Goal: Task Accomplishment & Management: Use online tool/utility

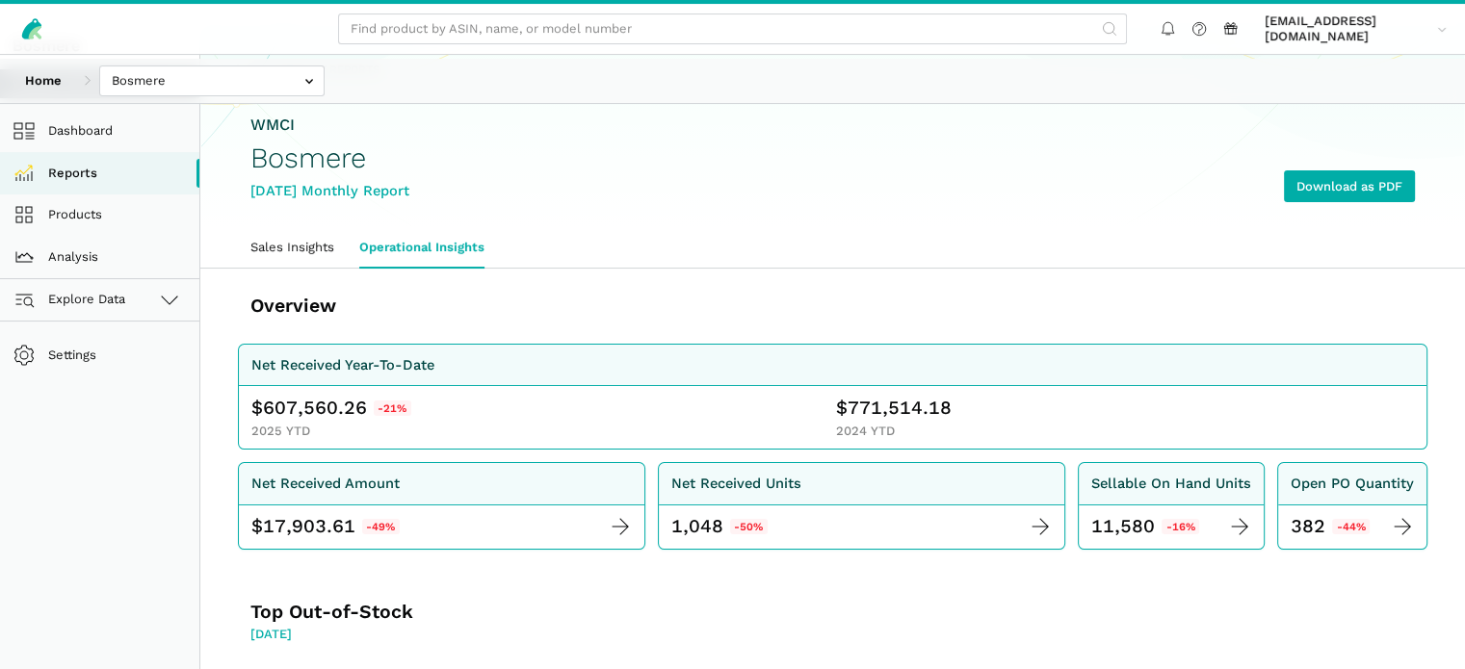
scroll to position [77, 0]
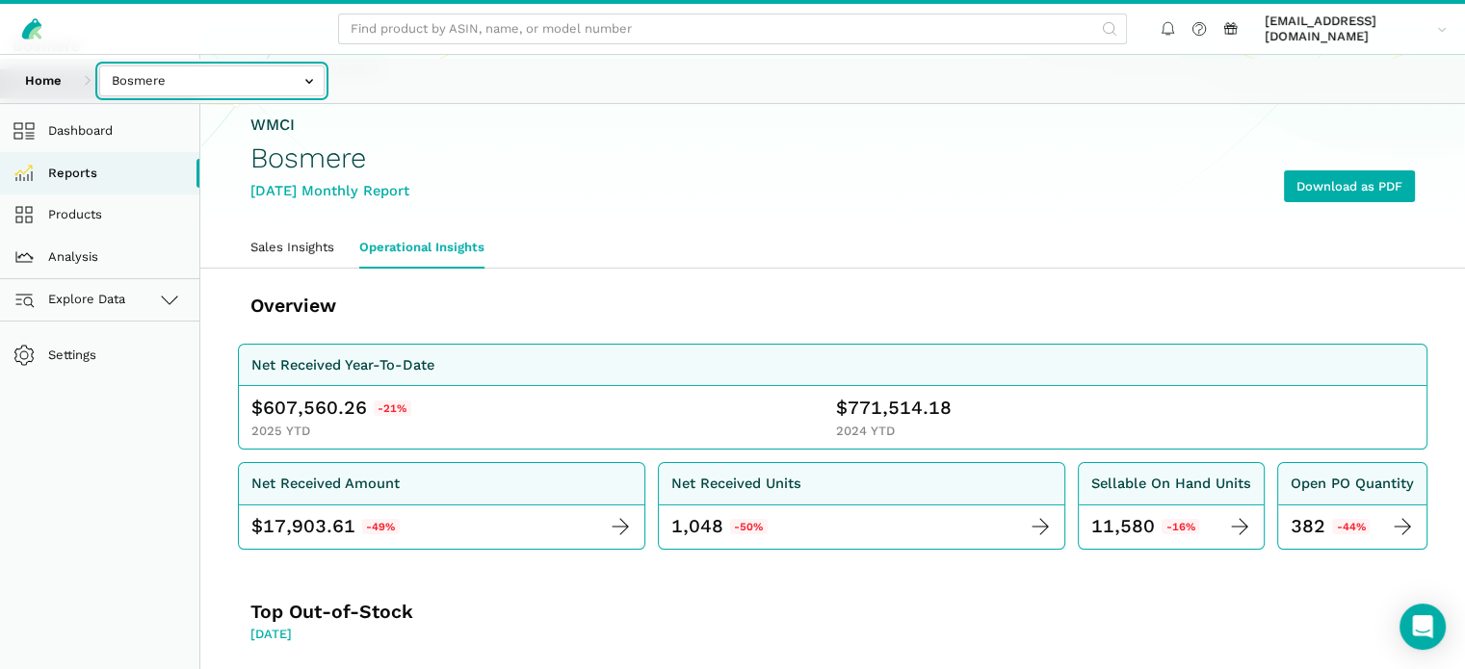
click at [223, 83] on input "text" at bounding box center [211, 81] width 225 height 32
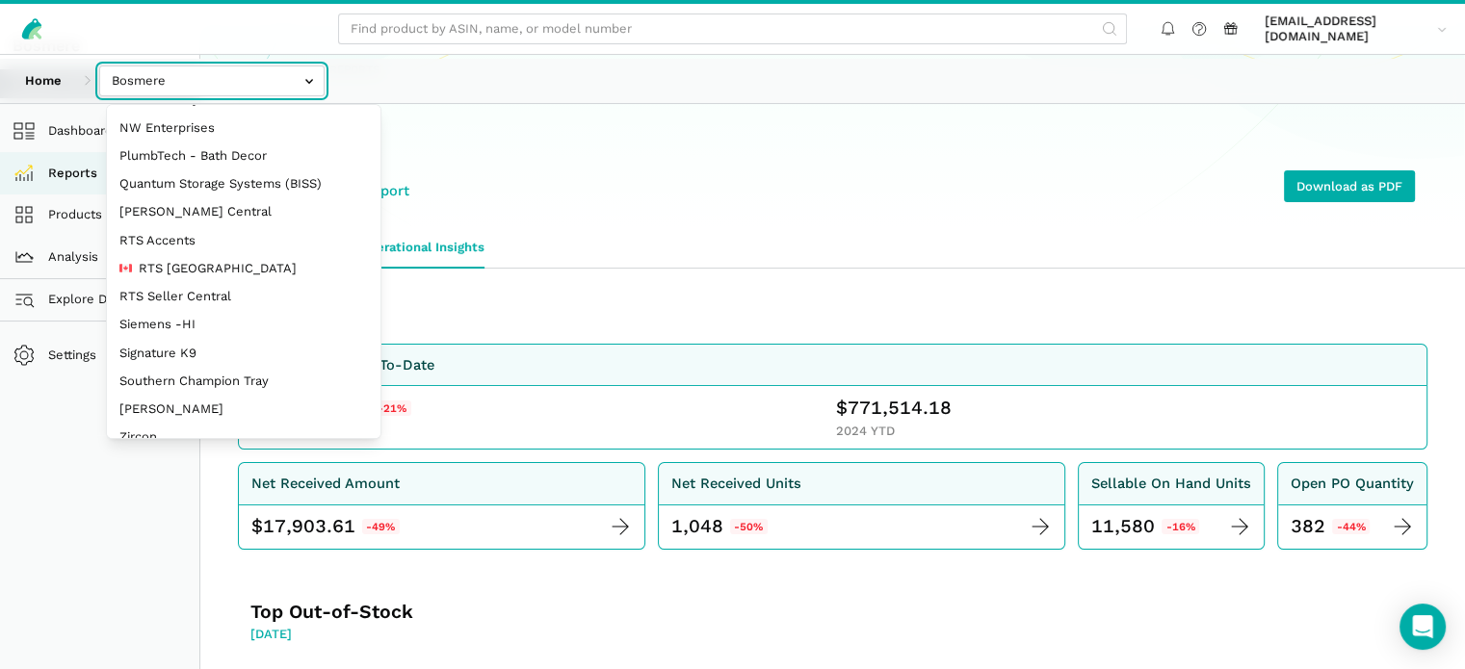
scroll to position [289, 0]
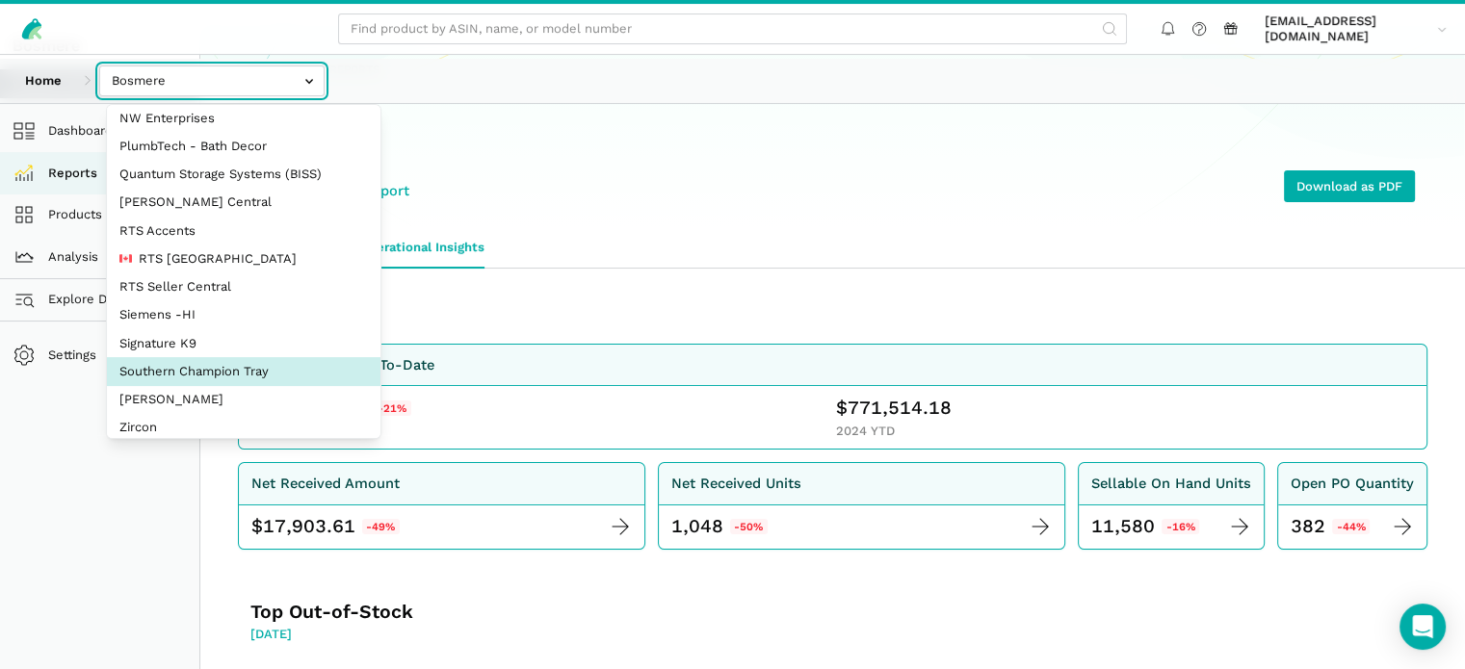
select select "oVSvG8ea9YeLvzcV4dUWoEyh"
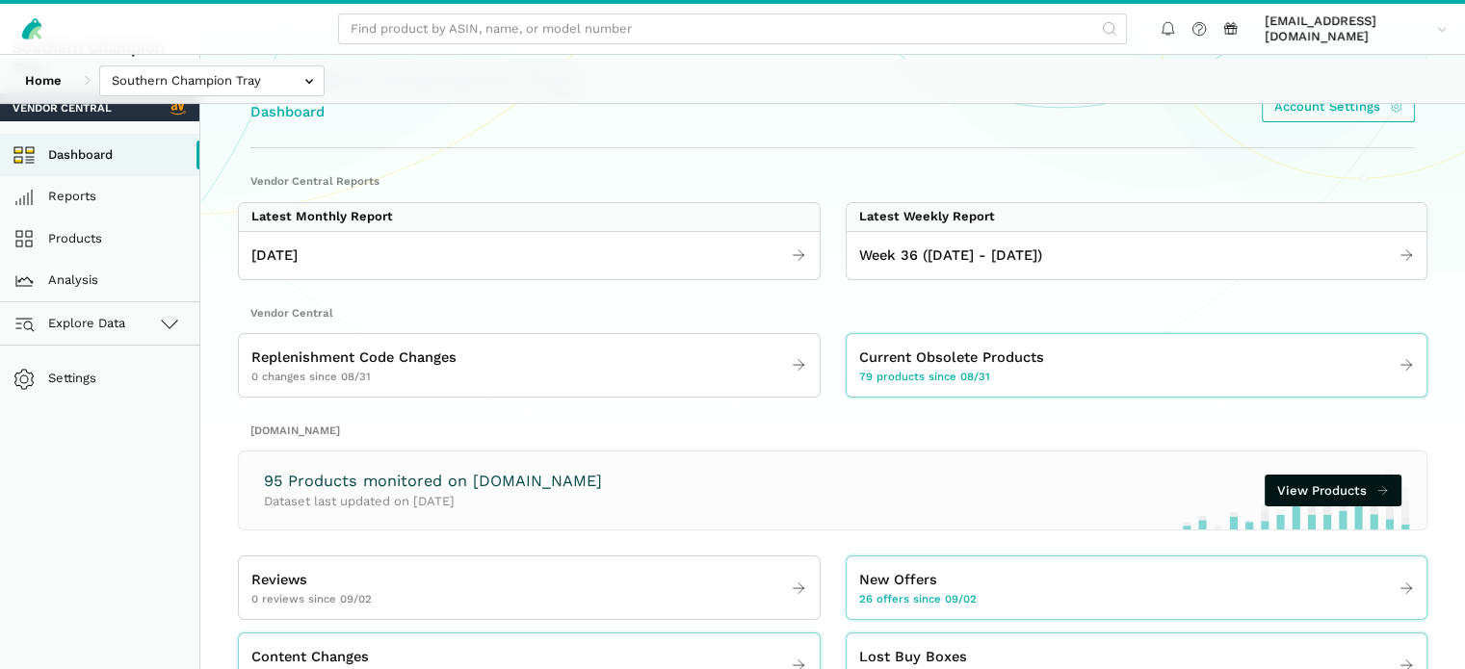
scroll to position [96, 0]
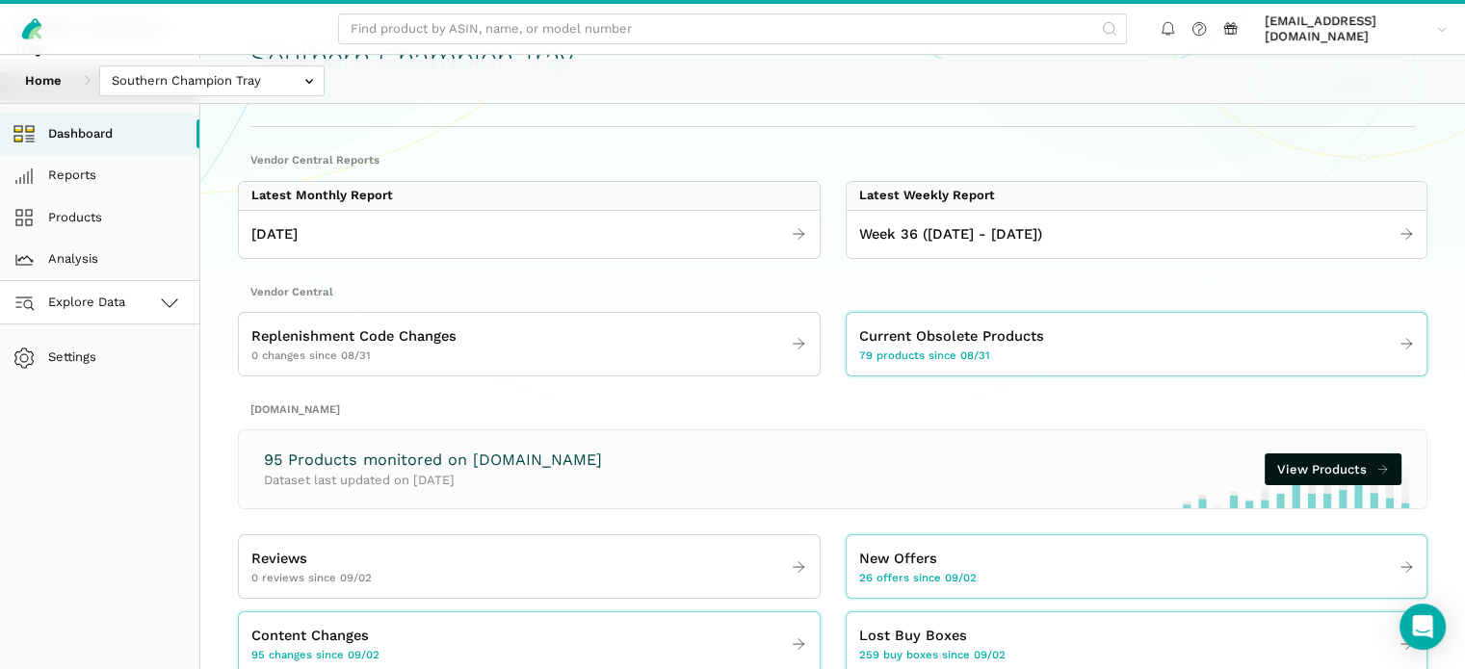
click at [98, 314] on span "Explore Data" at bounding box center [72, 302] width 107 height 23
click at [103, 407] on link "[DOMAIN_NAME]" at bounding box center [99, 387] width 199 height 42
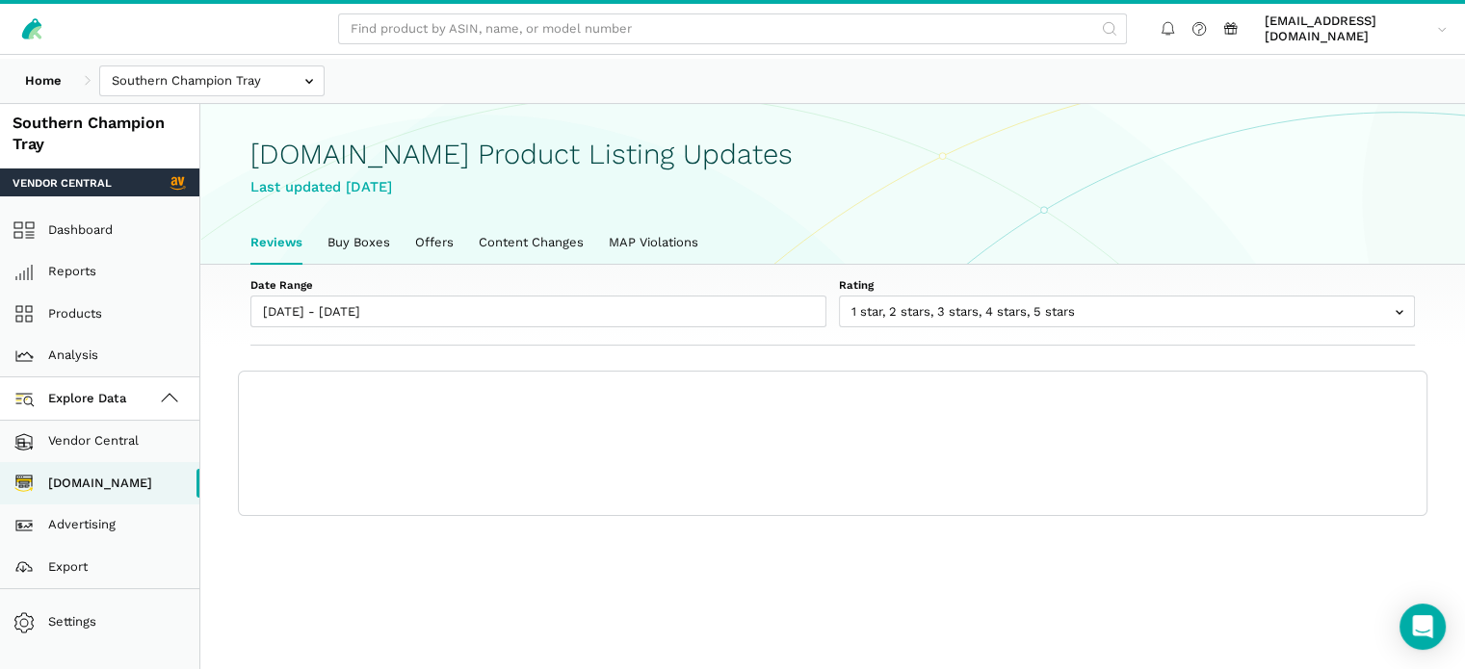
scroll to position [7, 0]
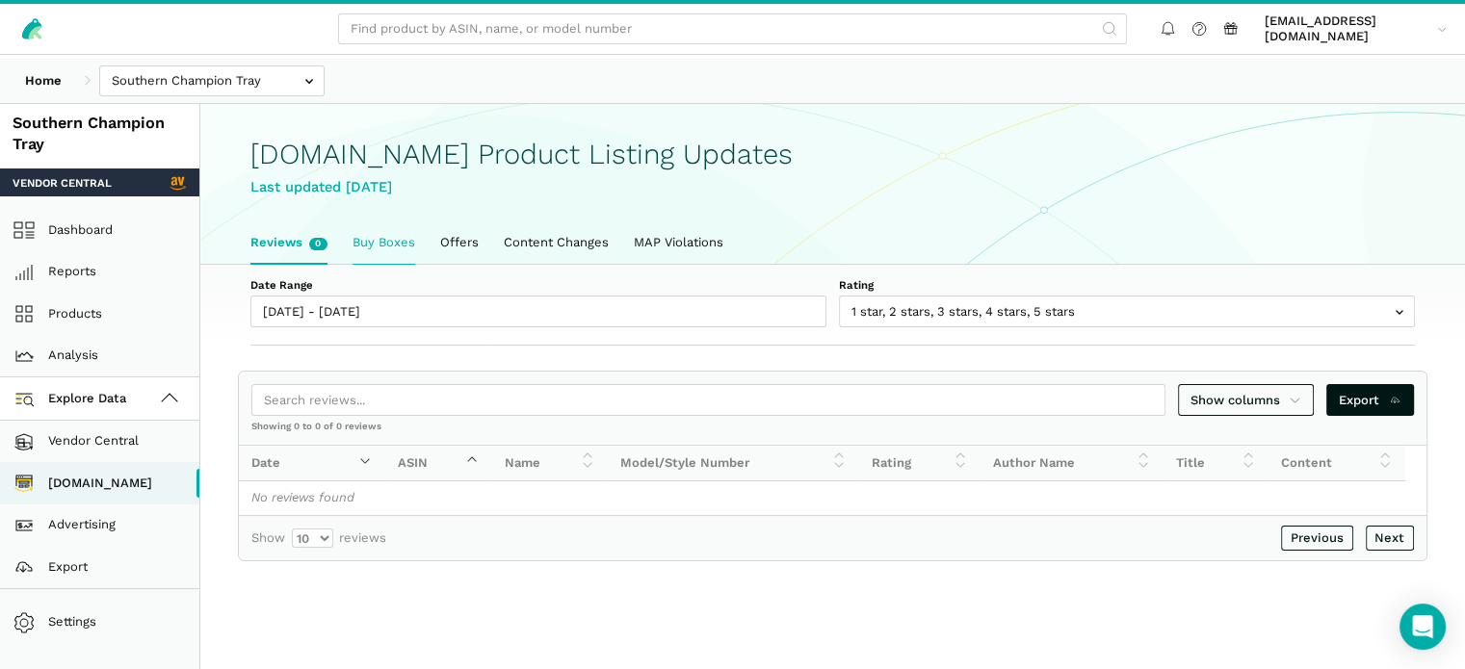
click at [416, 258] on link "Buy Boxes" at bounding box center [384, 243] width 88 height 40
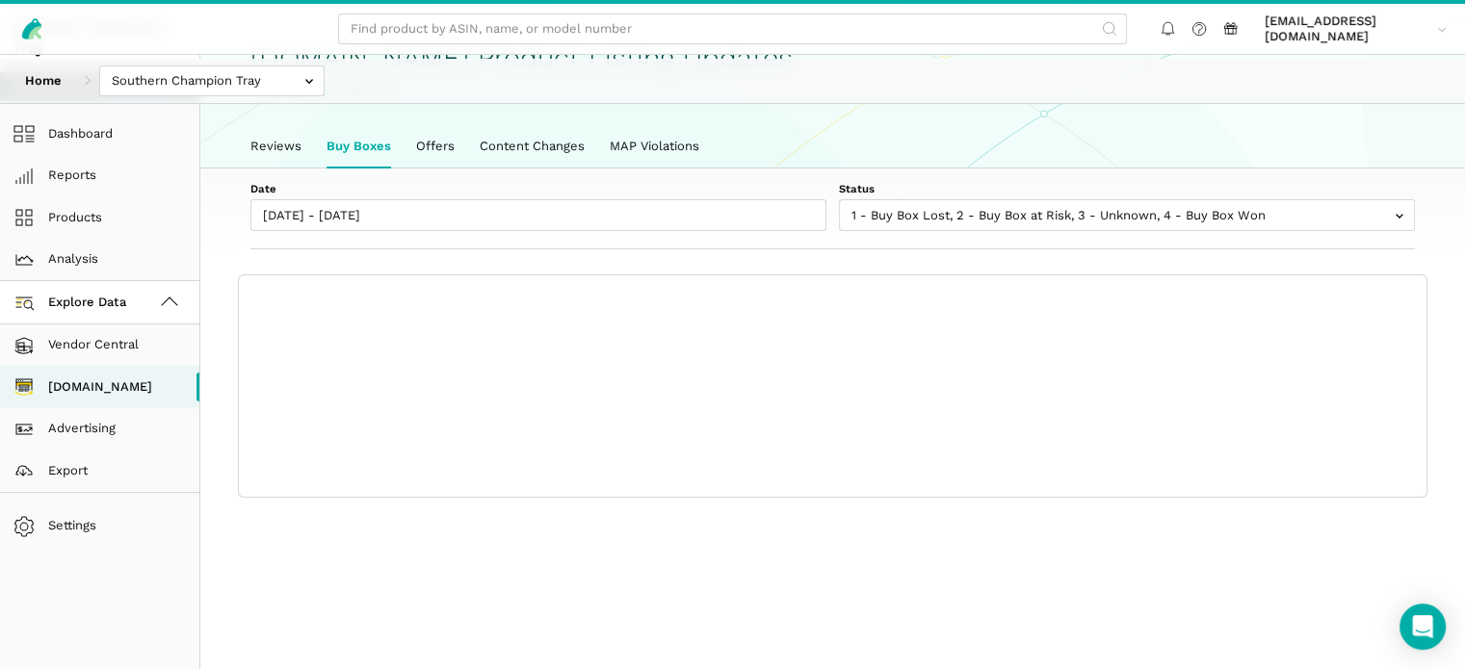
scroll to position [96, 0]
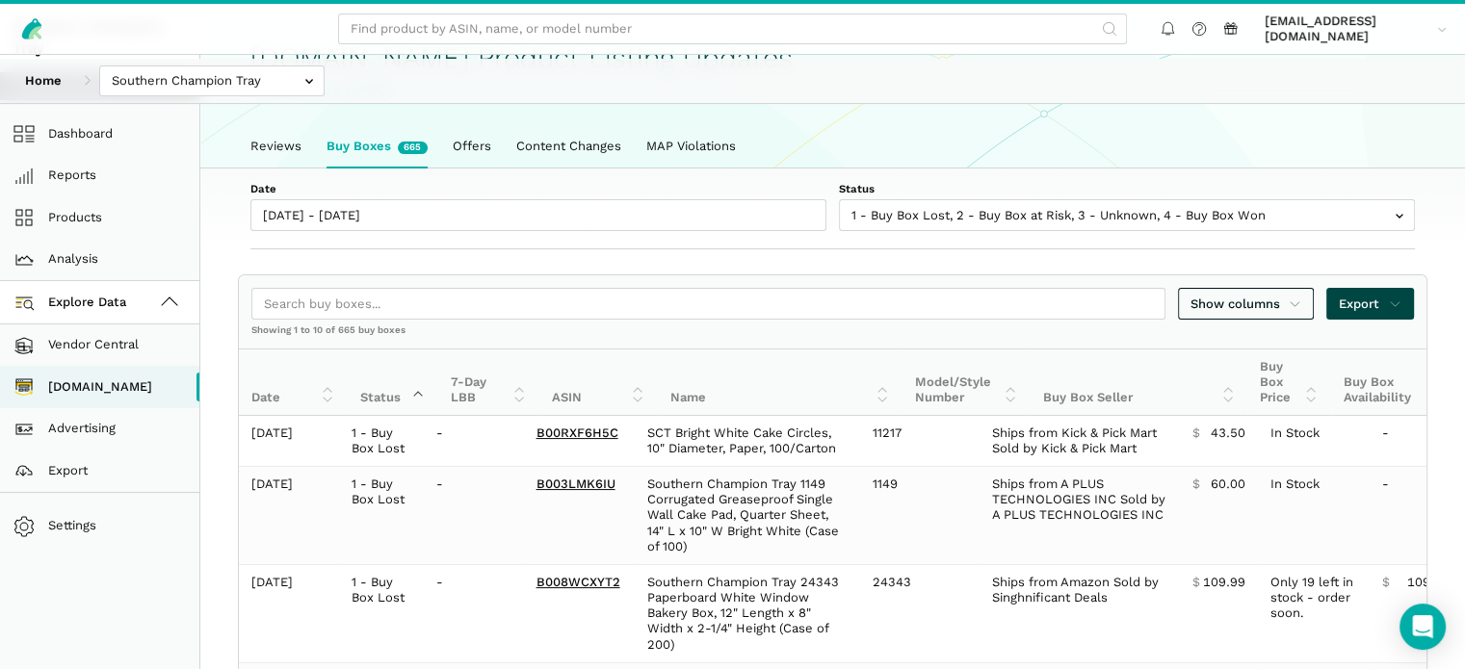
click at [1378, 314] on span "Export" at bounding box center [1370, 304] width 63 height 19
click at [1357, 400] on span "Export as Excel" at bounding box center [1322, 400] width 94 height 19
click at [355, 271] on div at bounding box center [732, 334] width 1465 height 669
